Goal: Check status: Check status

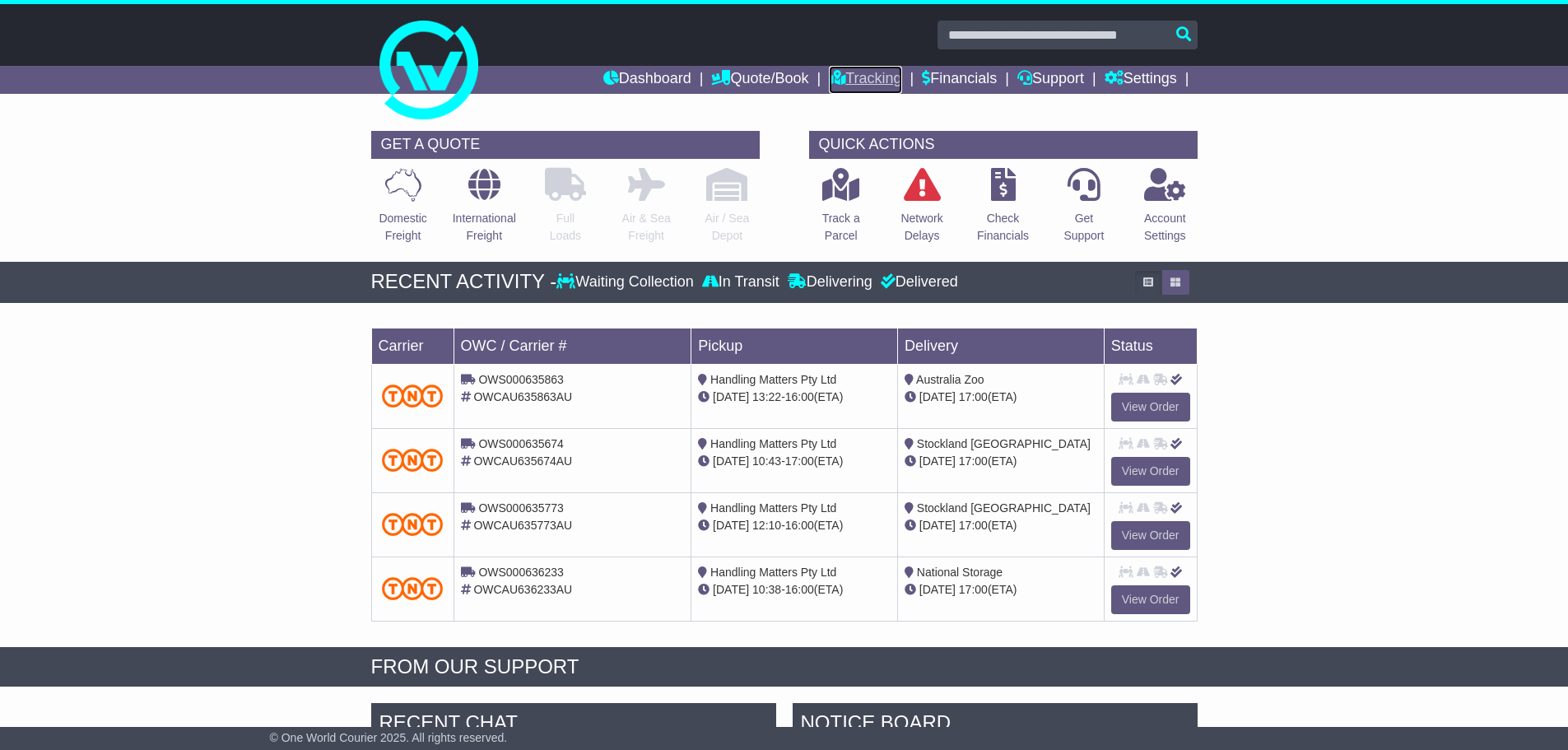
click at [857, 73] on link "Tracking" at bounding box center [866, 79] width 73 height 28
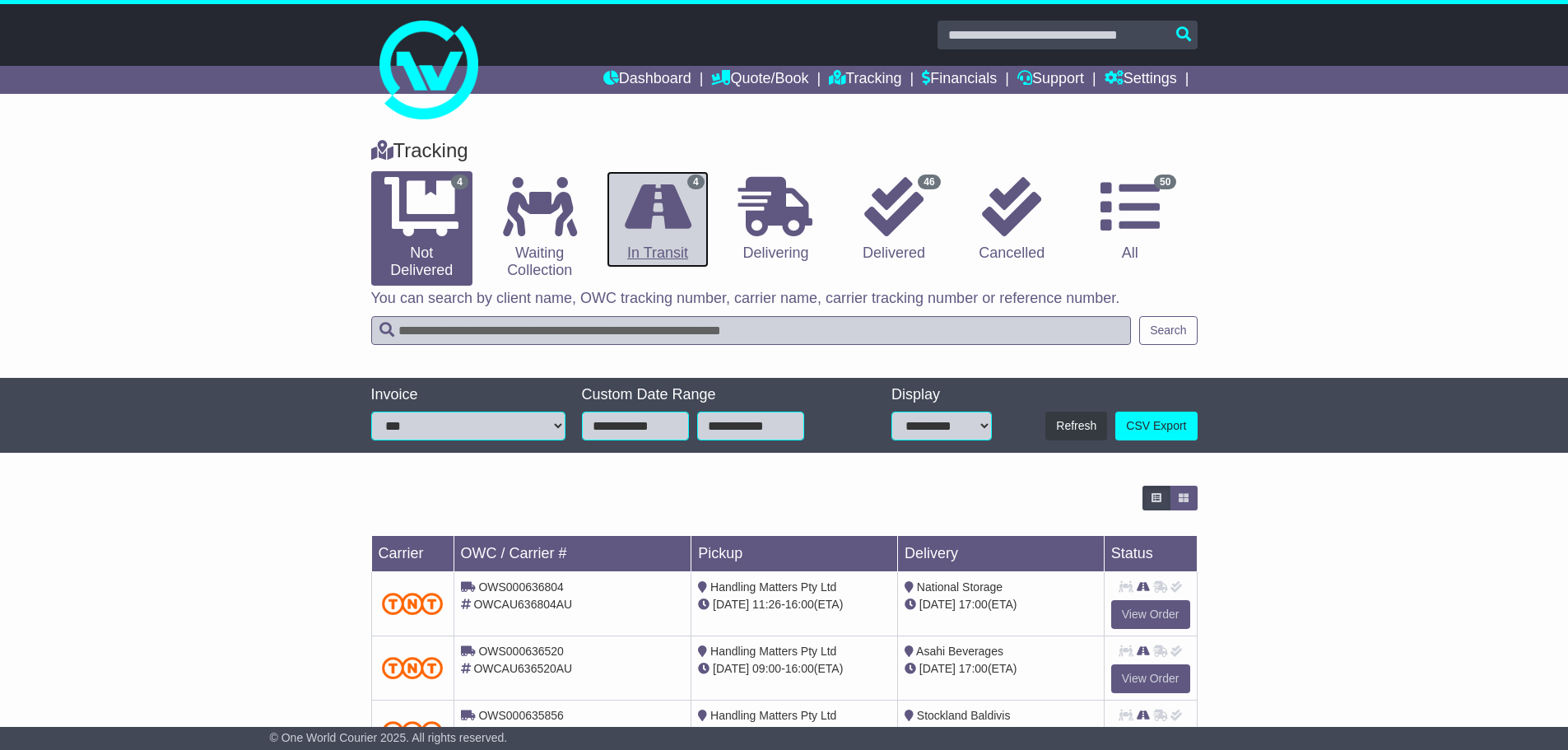
click at [661, 225] on icon at bounding box center [658, 206] width 67 height 59
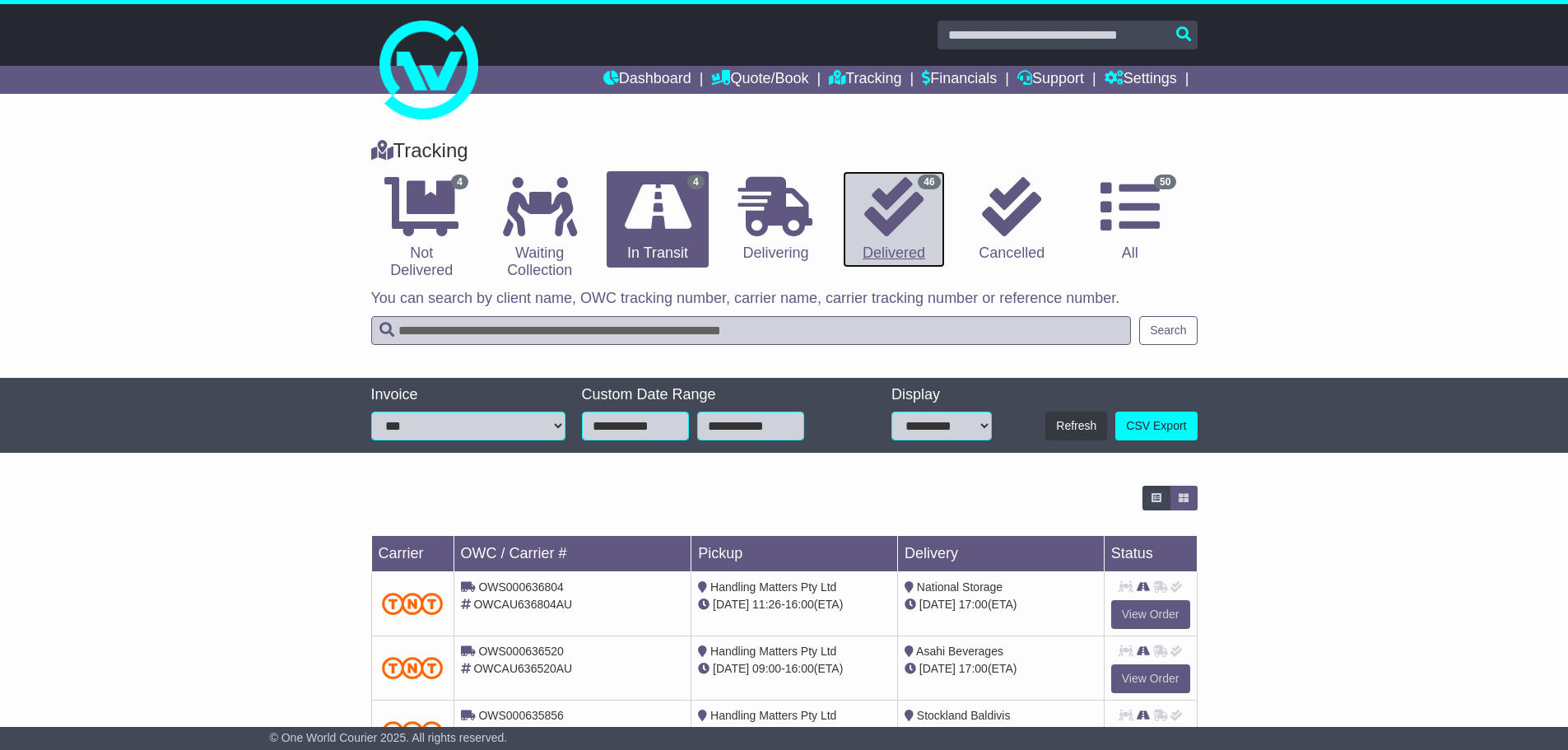
click at [870, 220] on icon at bounding box center [894, 206] width 59 height 59
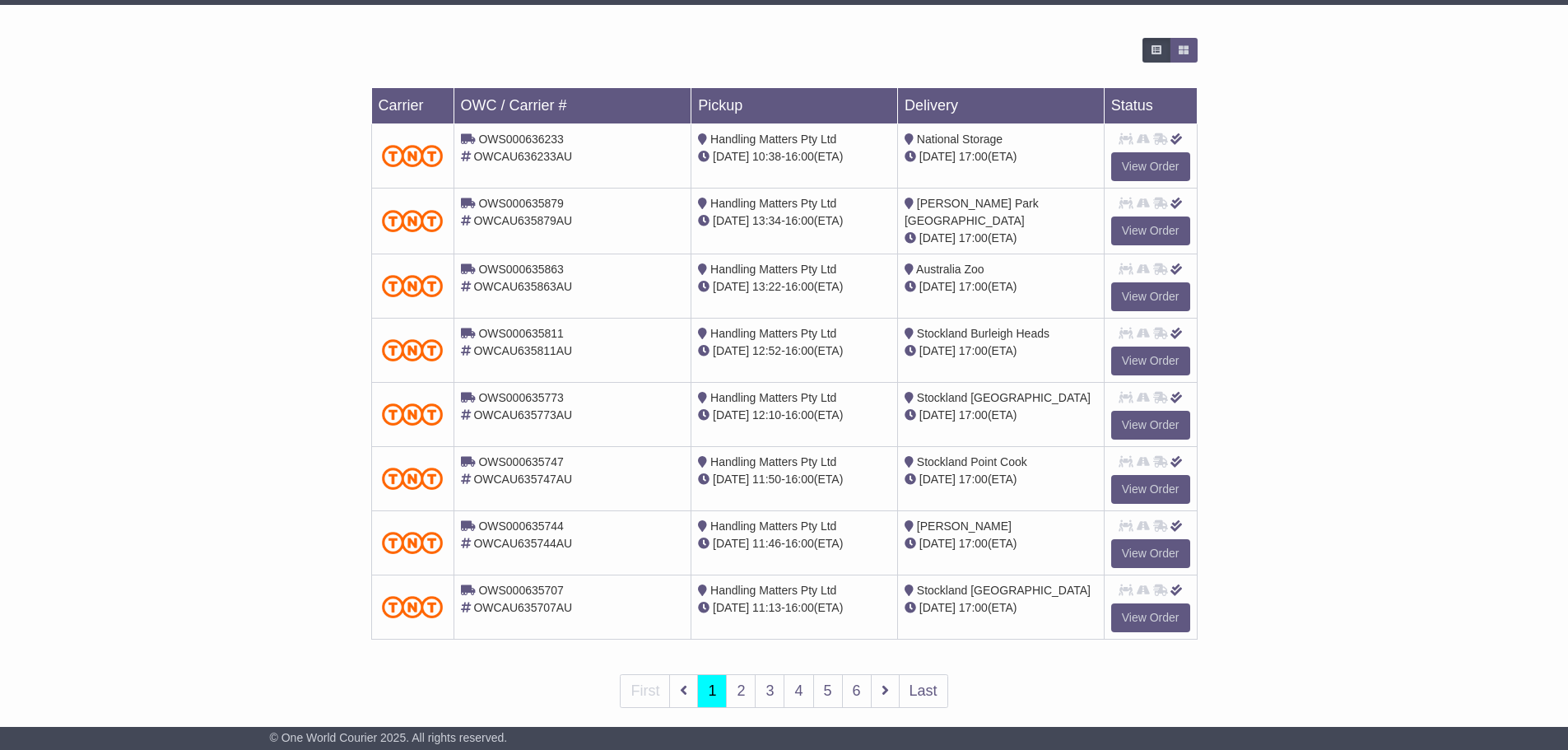
scroll to position [467, 0]
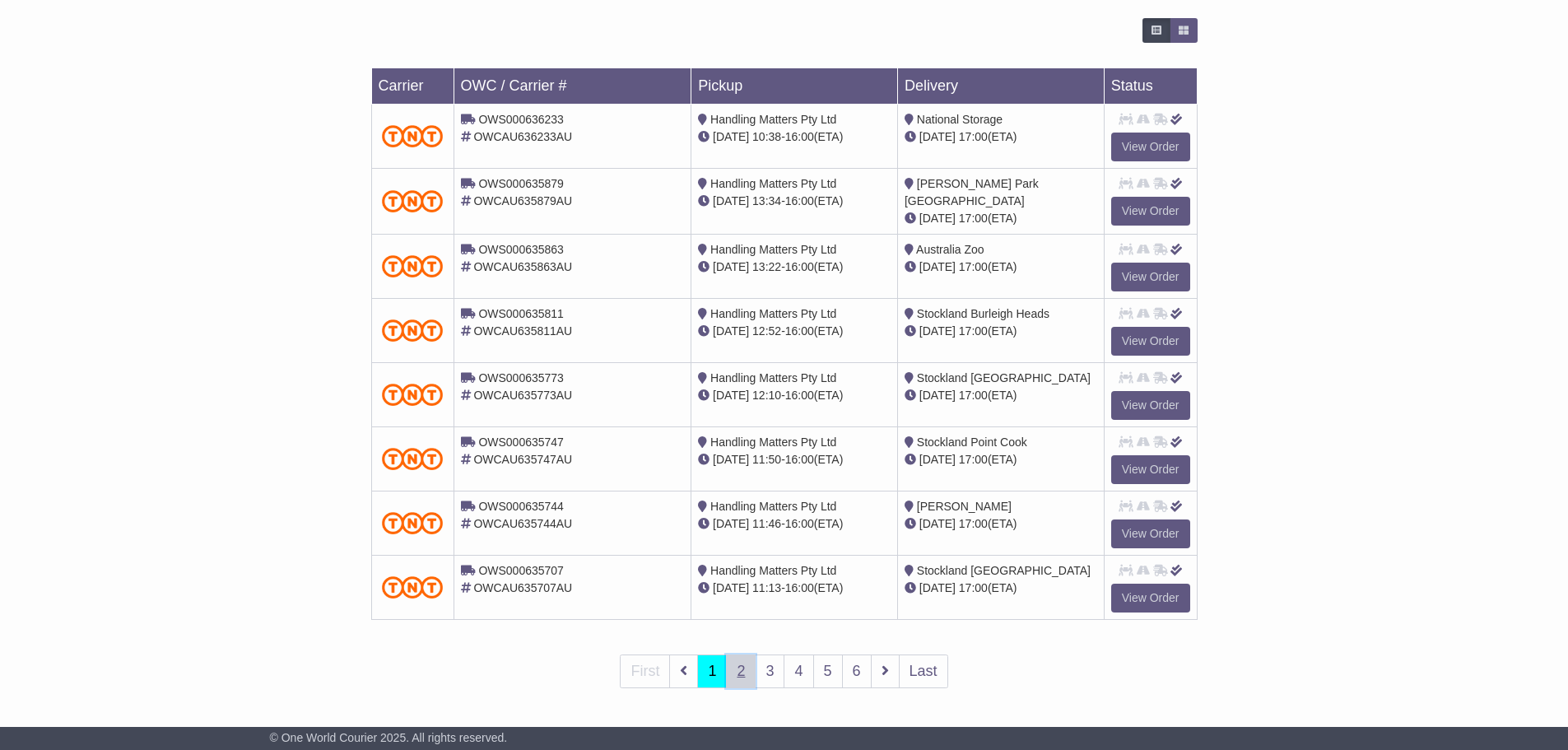
click at [735, 661] on link "2" at bounding box center [741, 671] width 30 height 34
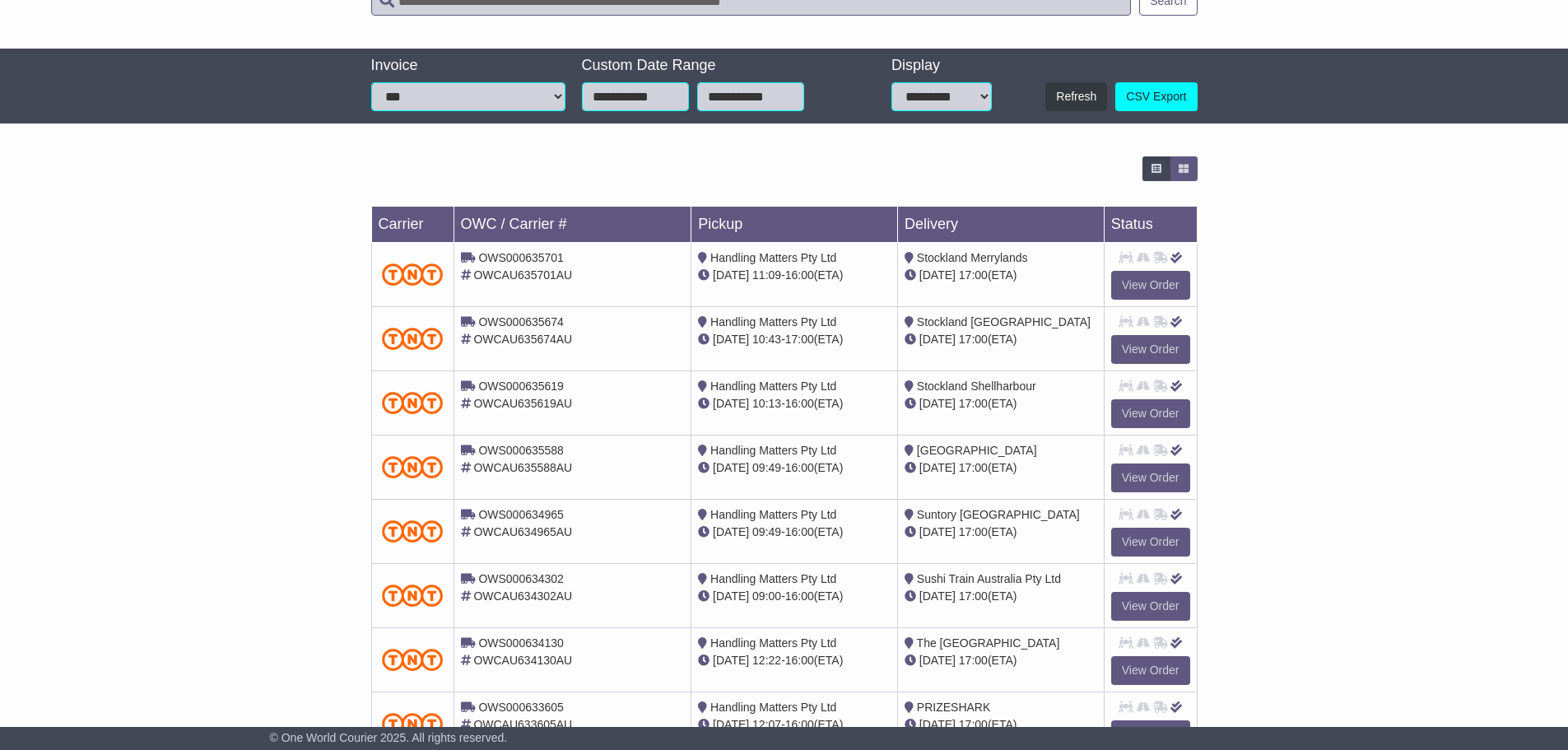
scroll to position [412, 0]
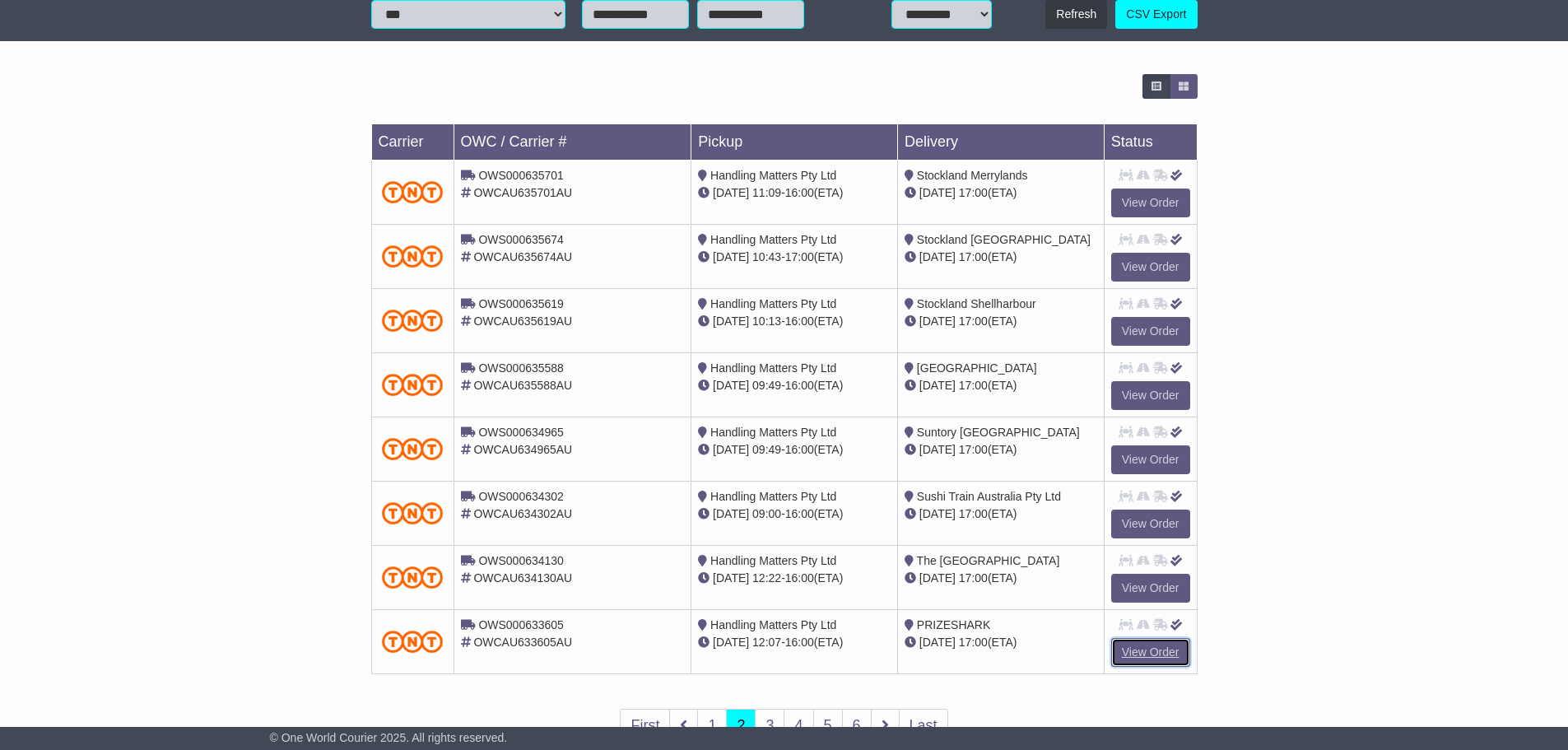
click at [1127, 647] on link "View Order" at bounding box center [1151, 652] width 79 height 29
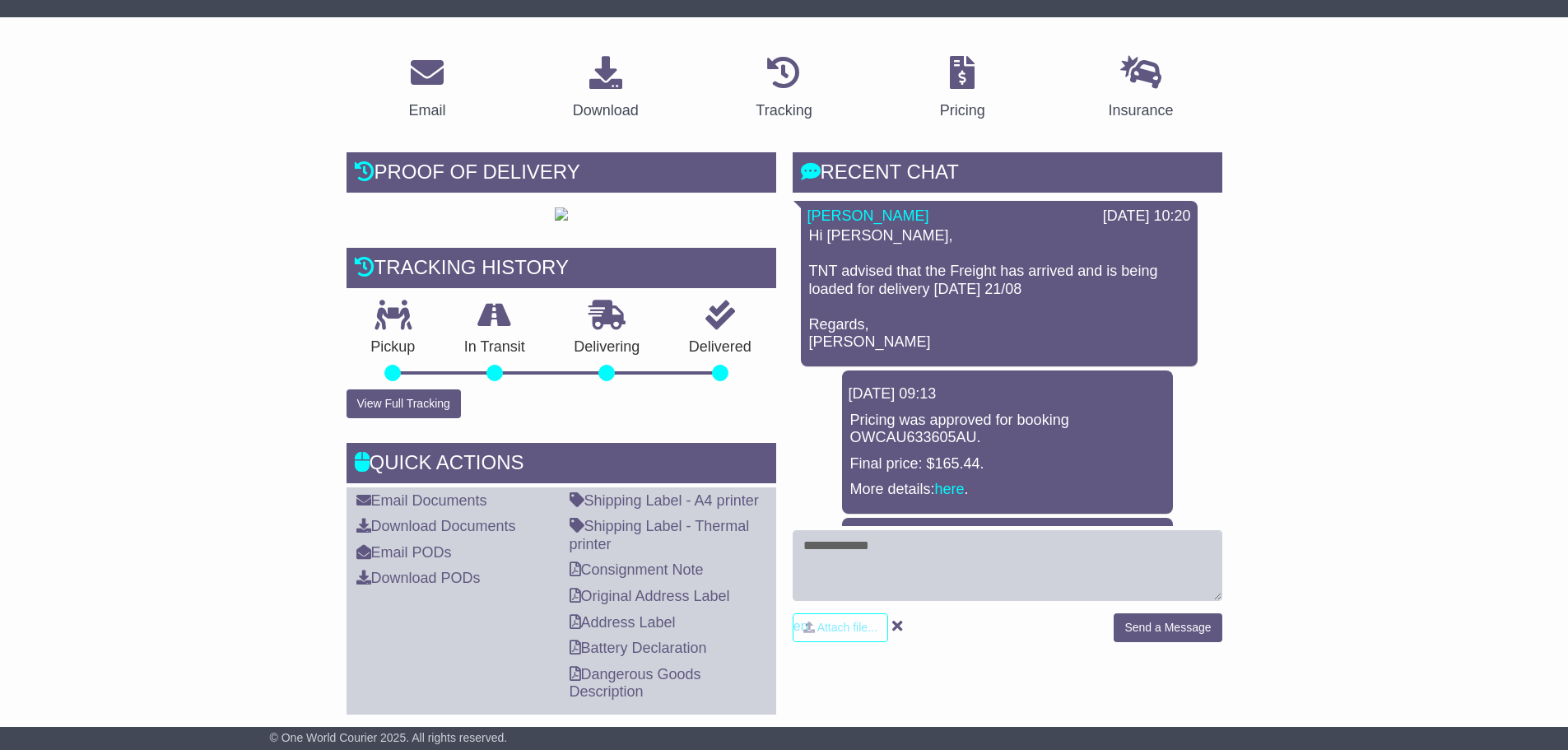
scroll to position [247, 0]
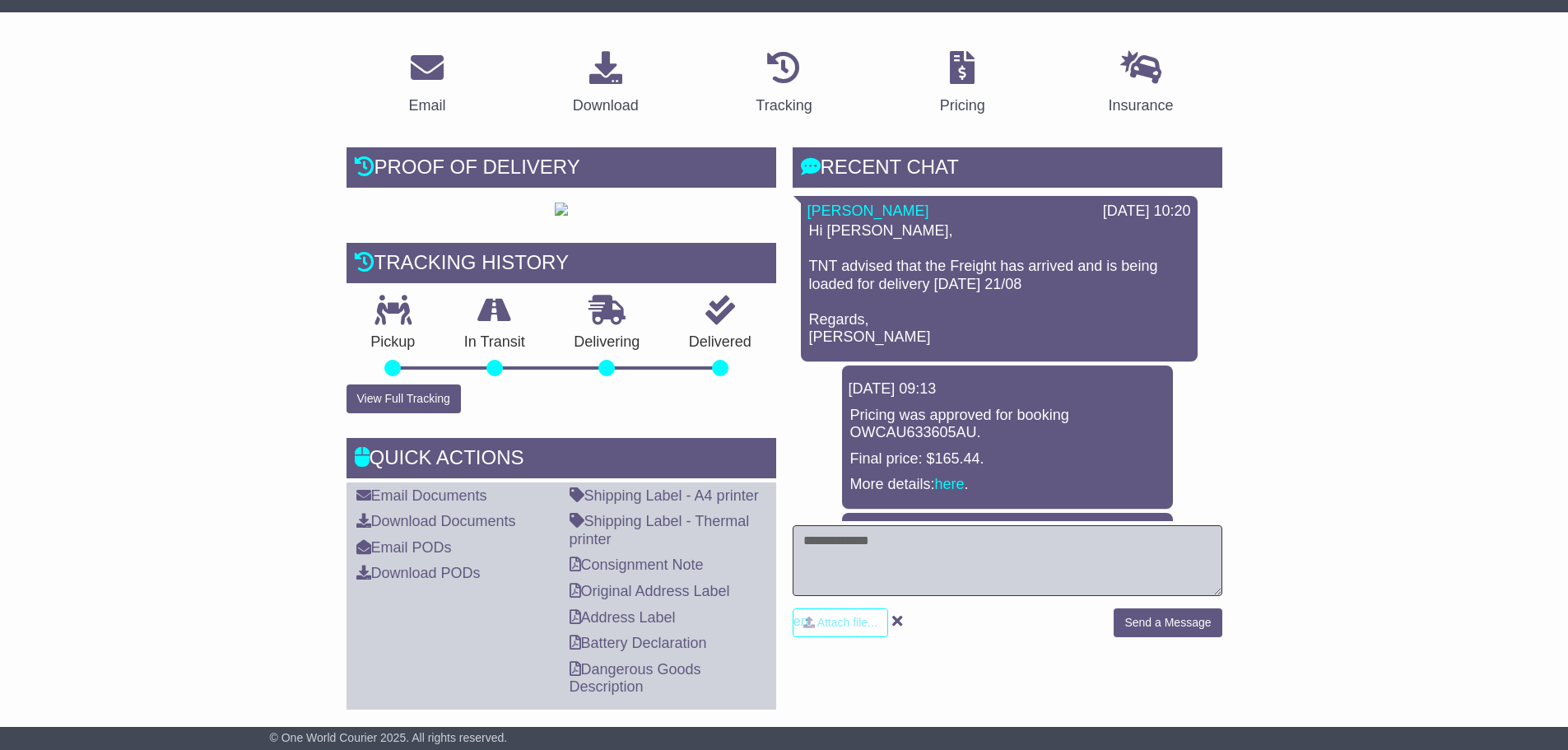
click at [931, 543] on textarea at bounding box center [1008, 560] width 430 height 71
type textarea "**********"
click at [1179, 627] on button "Send a Message" at bounding box center [1167, 623] width 108 height 29
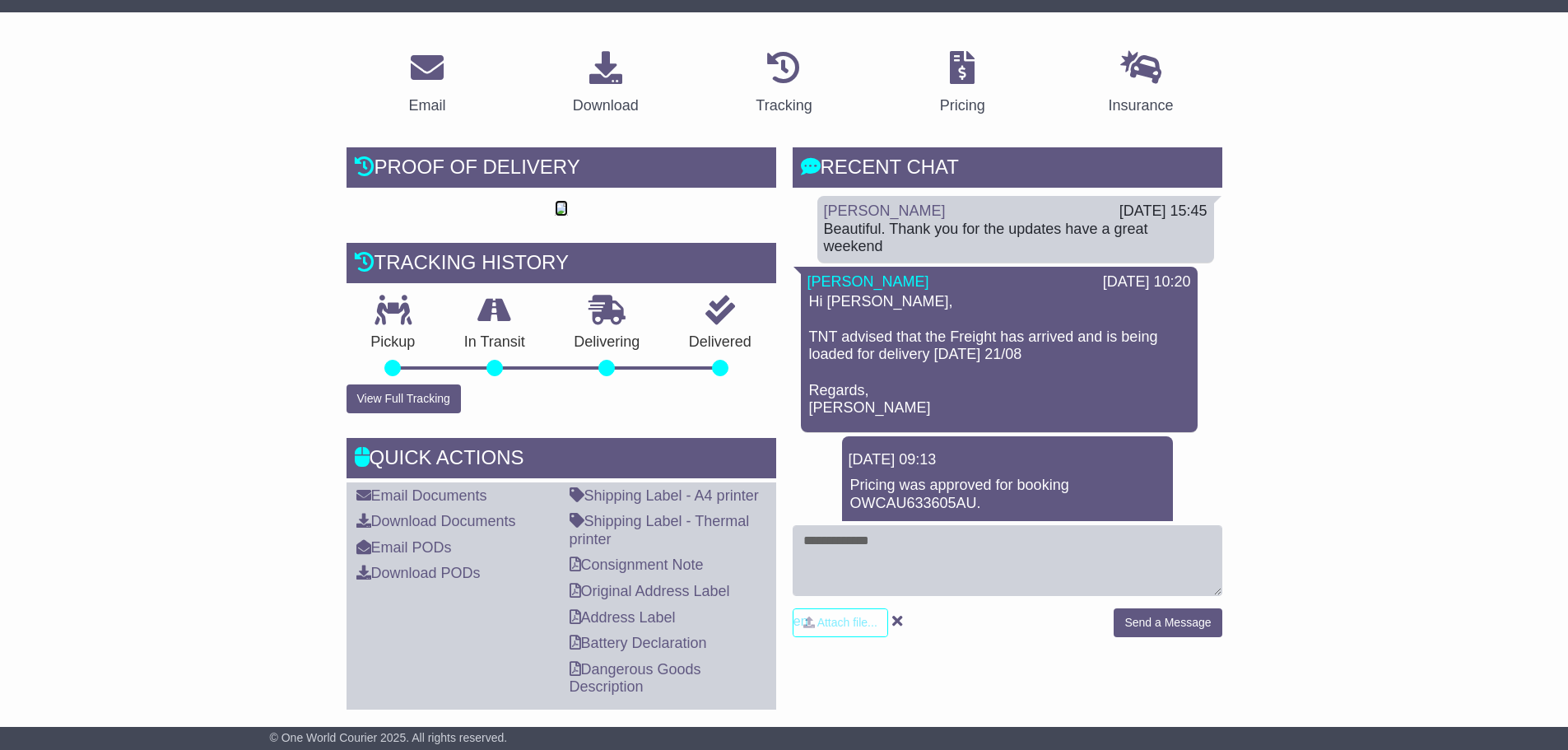
click at [568, 216] on img at bounding box center [561, 209] width 13 height 13
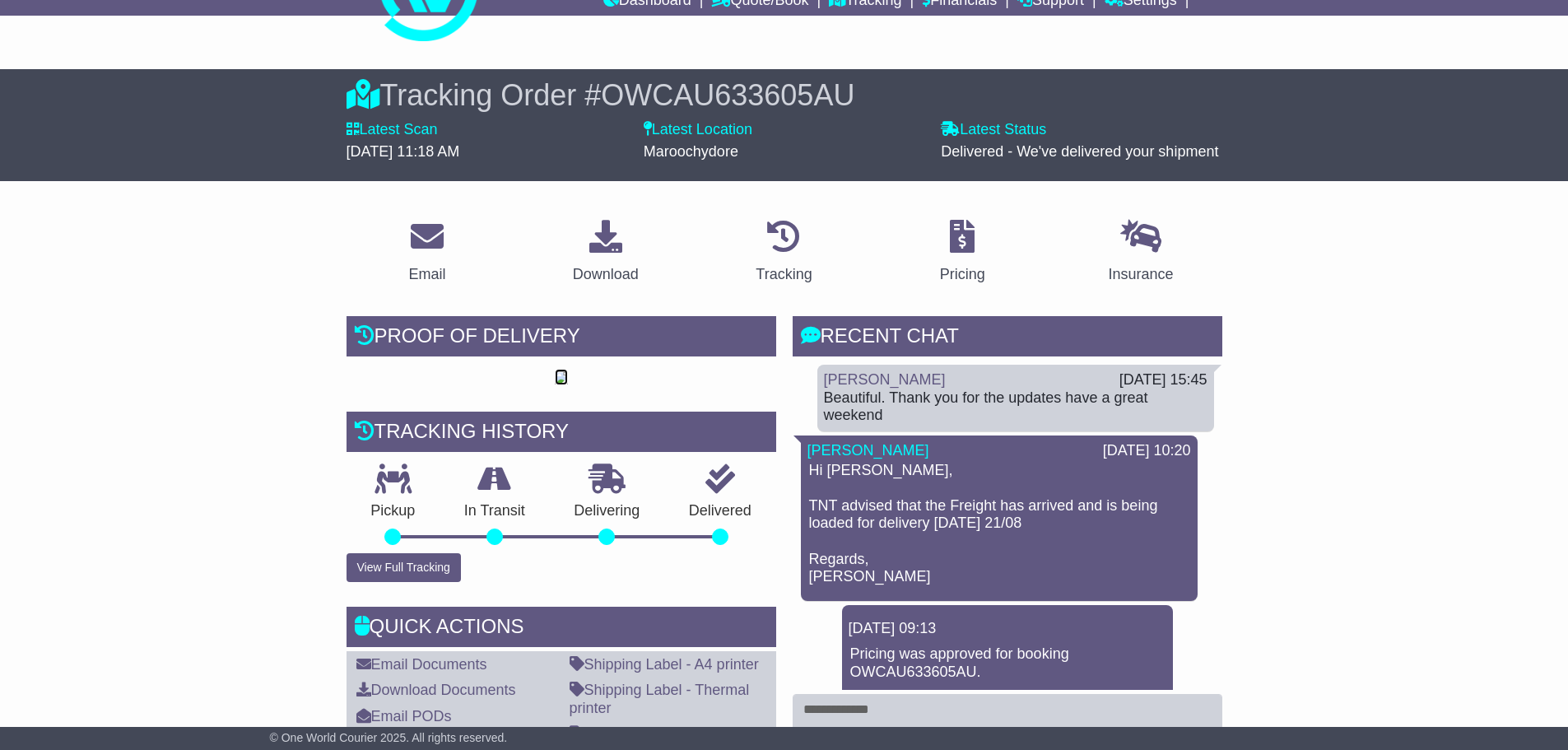
scroll to position [0, 0]
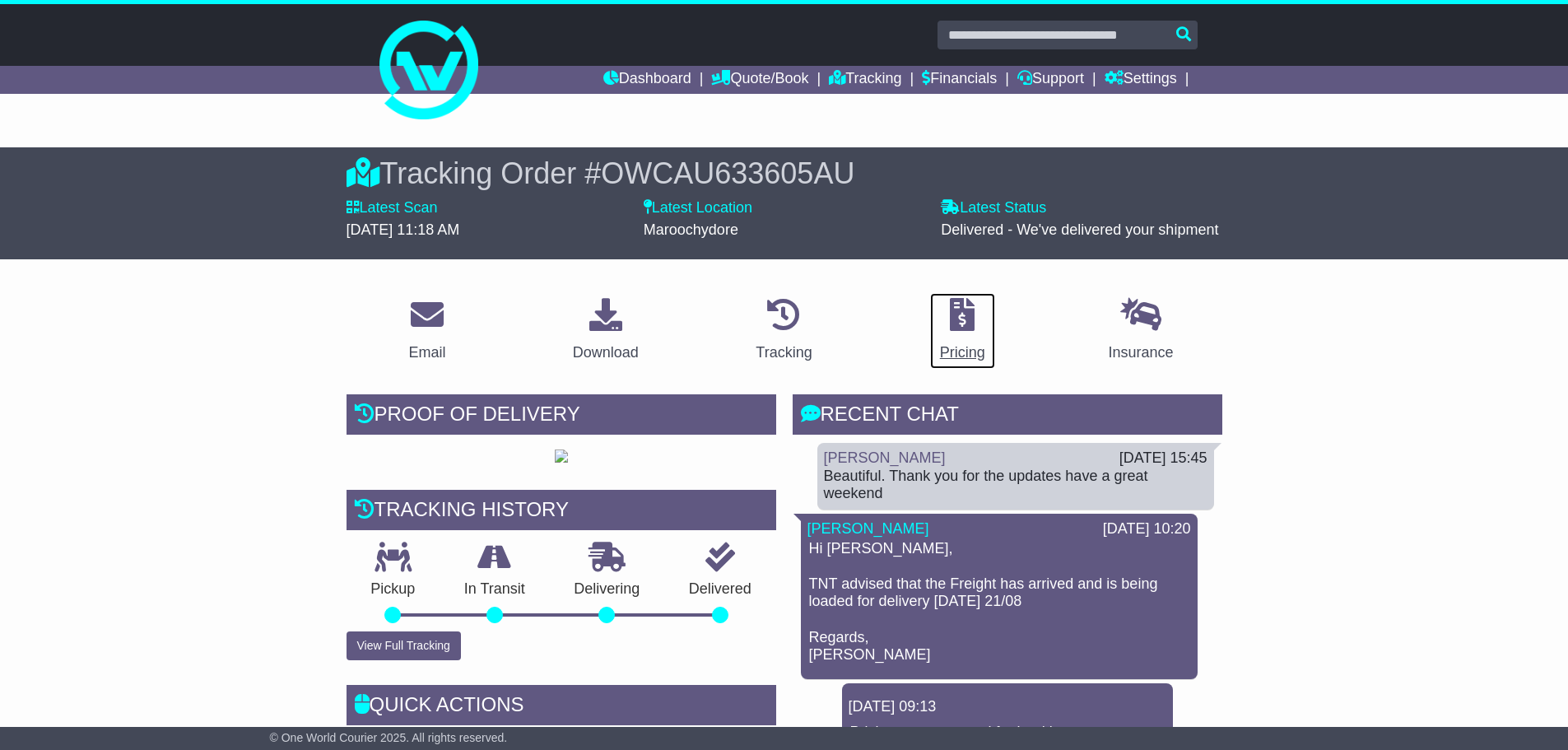
click at [964, 326] on icon at bounding box center [962, 314] width 25 height 33
click at [841, 77] on link "Tracking" at bounding box center [866, 79] width 73 height 28
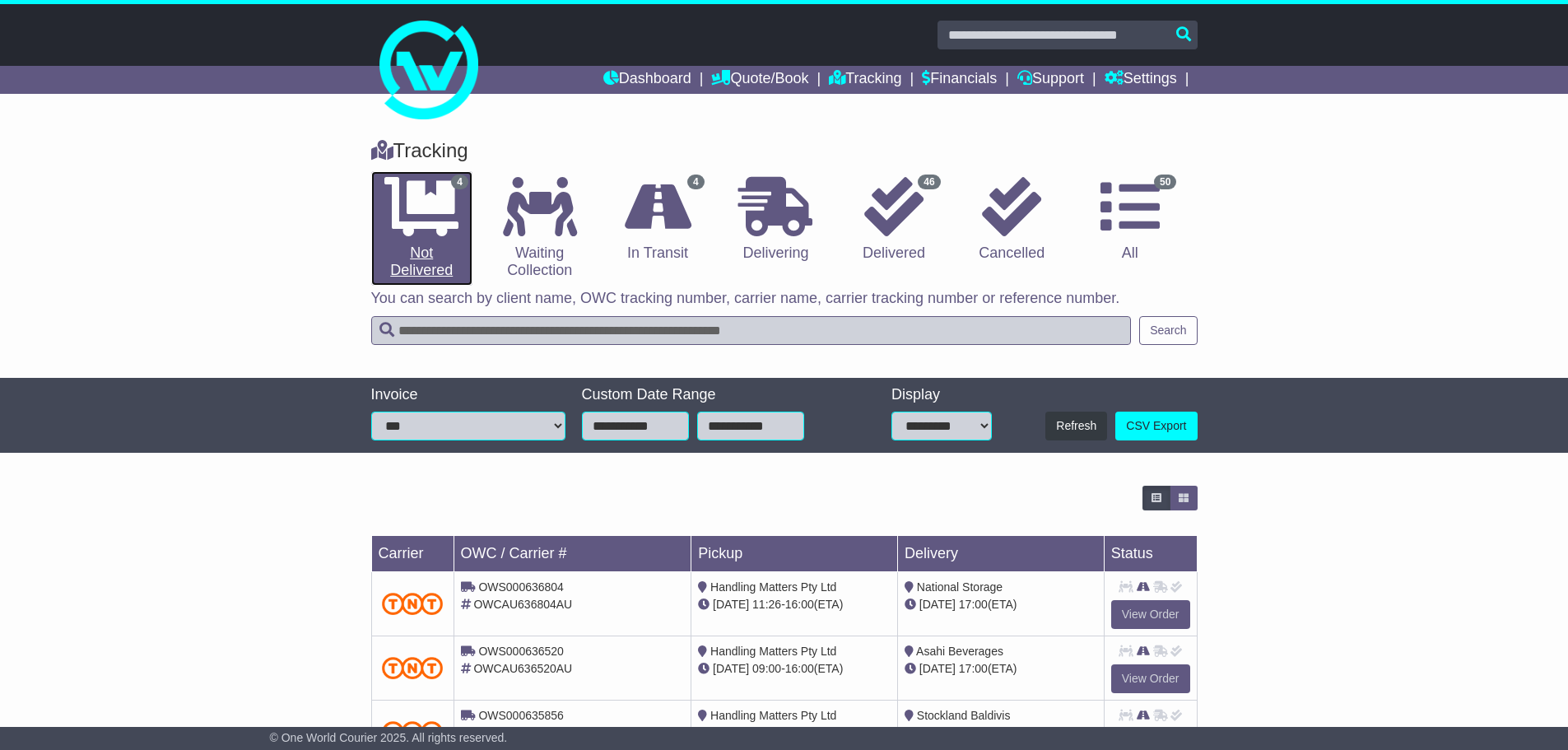
click at [426, 235] on icon at bounding box center [421, 206] width 74 height 59
click at [441, 251] on link "4 Not Delivered" at bounding box center [421, 229] width 101 height 115
click at [421, 259] on link "4 Not Delivered" at bounding box center [421, 229] width 101 height 115
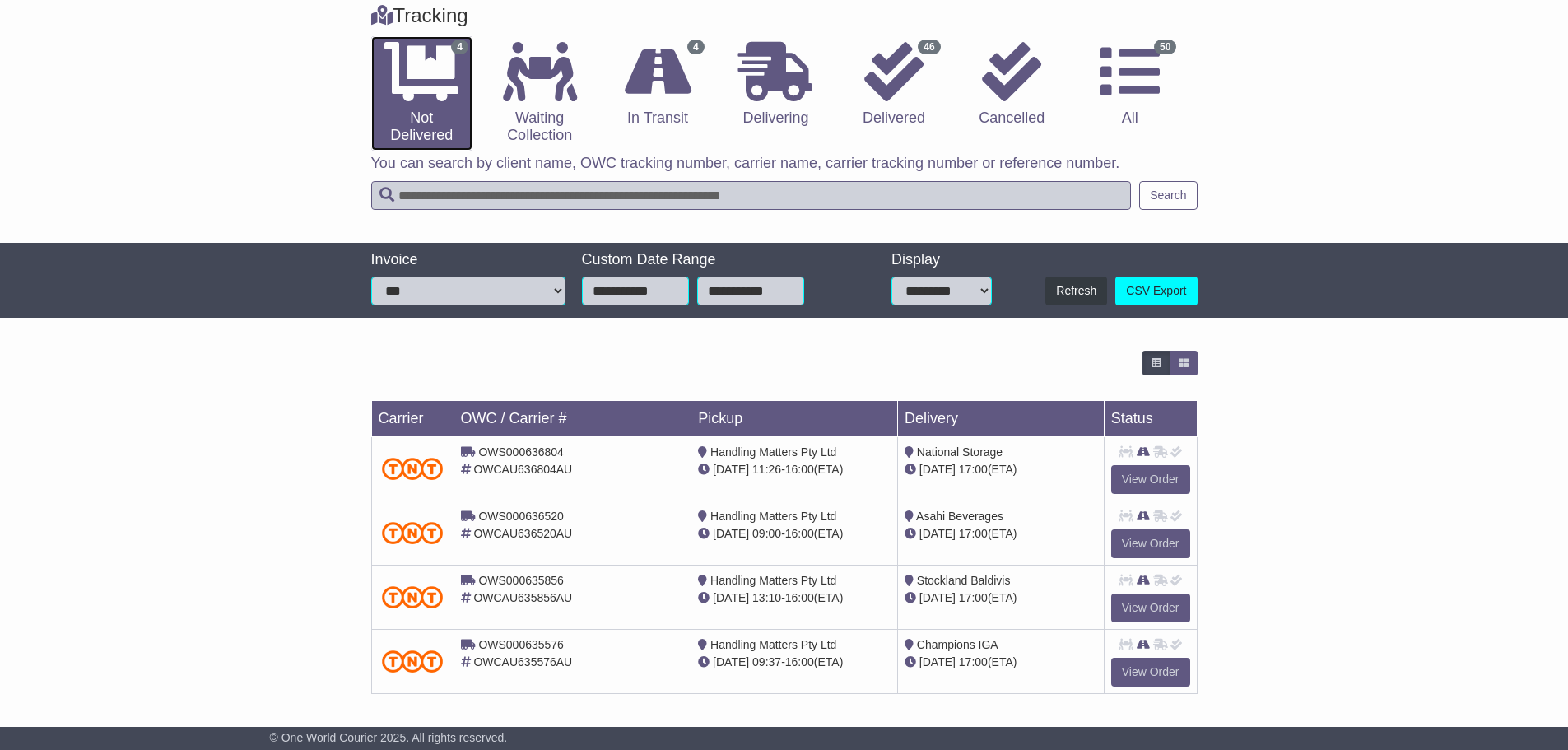
scroll to position [138, 0]
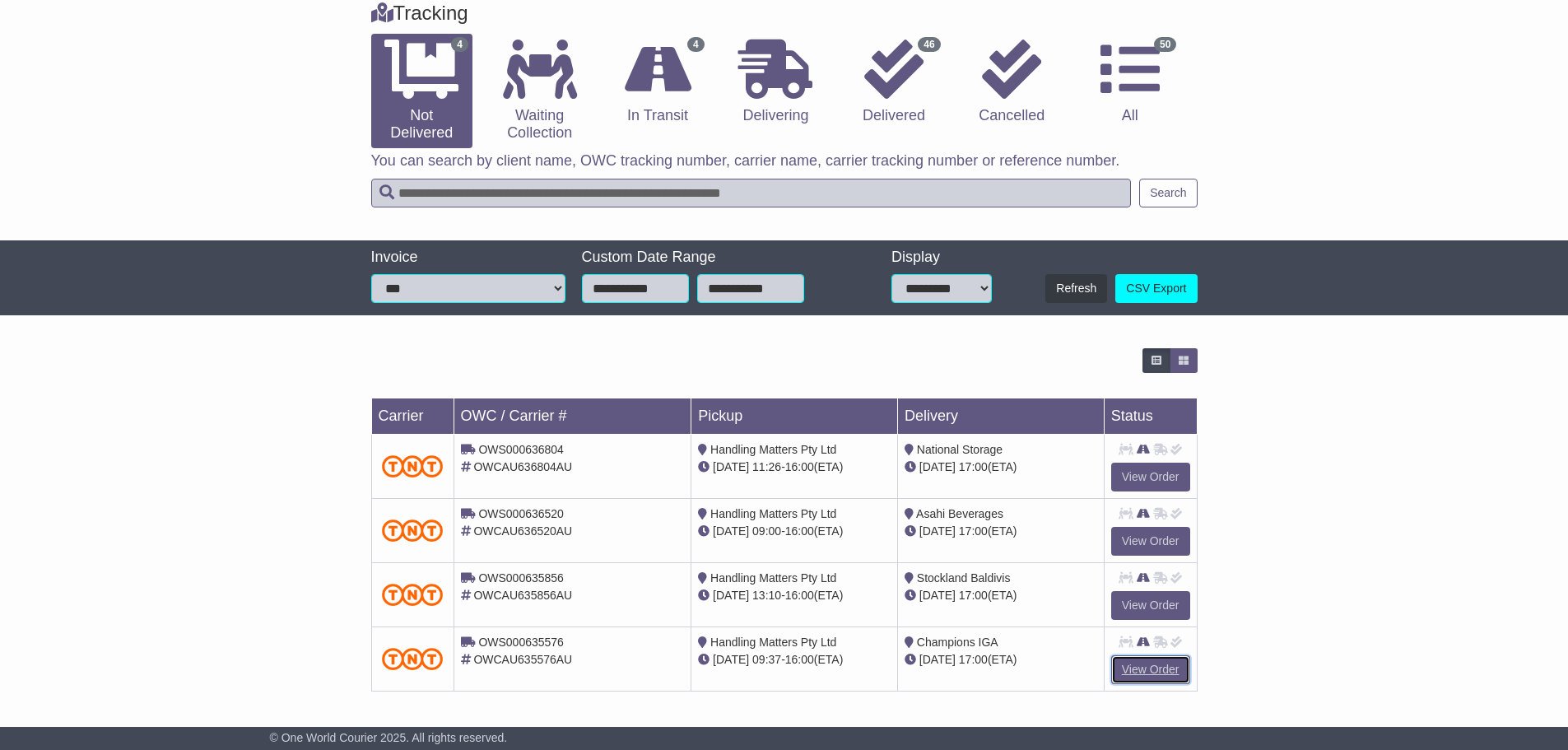
click at [1173, 670] on link "View Order" at bounding box center [1151, 670] width 79 height 29
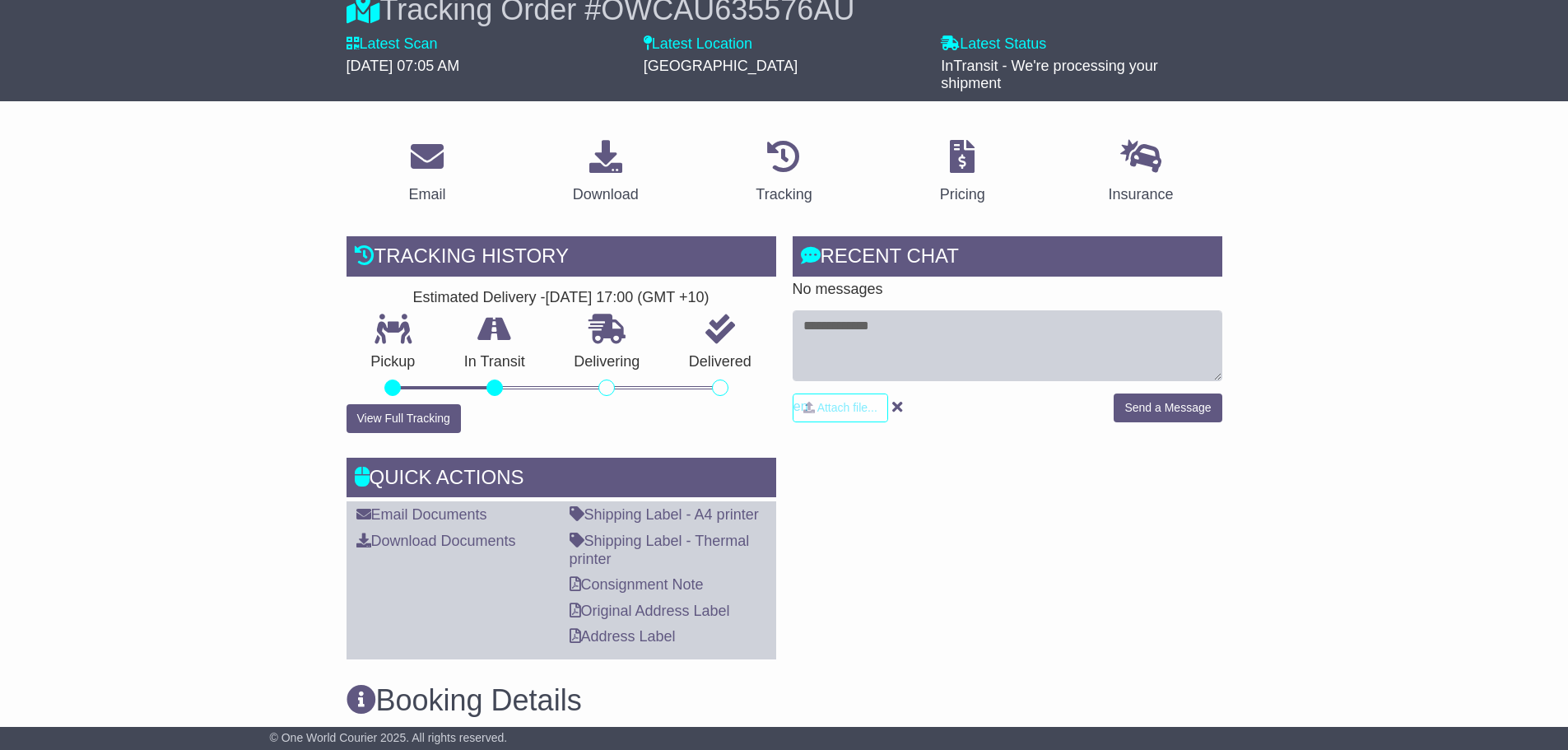
scroll to position [165, 0]
click at [431, 430] on button "View Full Tracking" at bounding box center [404, 418] width 115 height 29
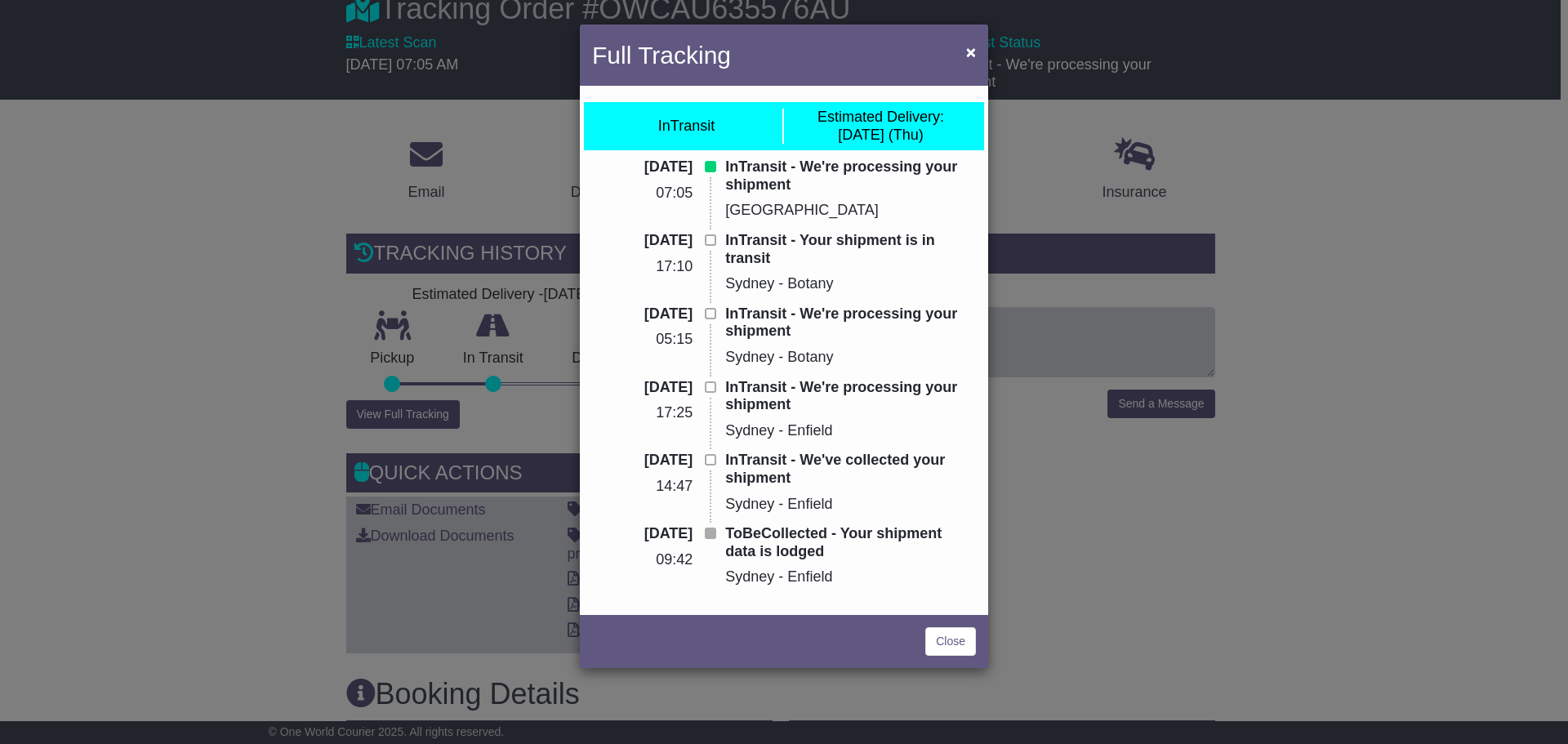
click at [249, 416] on div "Full Tracking × InTransit Estimated Delivery: [DATE] (Thu) [DATE] 07:05 InTrans…" at bounding box center [784, 372] width 1568 height 744
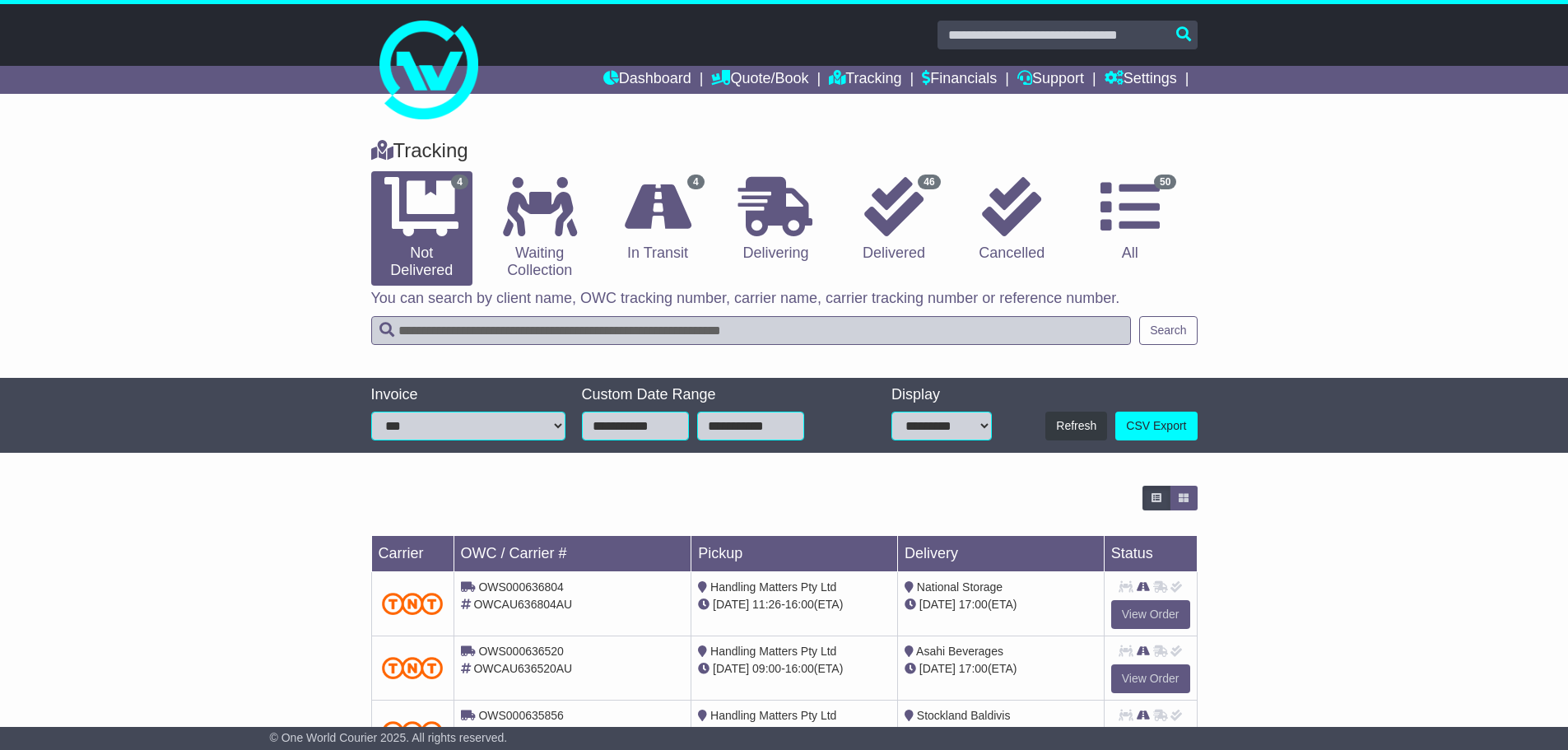
scroll to position [138, 0]
